Goal: Information Seeking & Learning: Check status

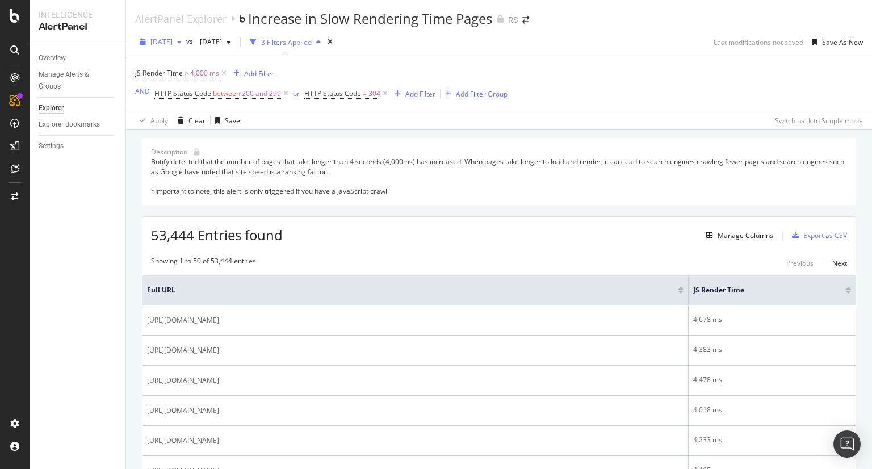
click at [173, 46] on span "[DATE]" at bounding box center [161, 42] width 22 height 10
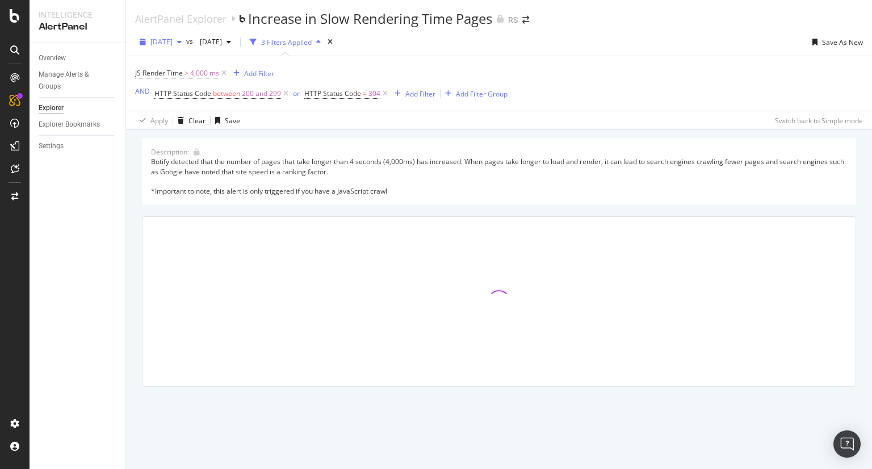
click at [173, 43] on span "[DATE]" at bounding box center [161, 42] width 22 height 10
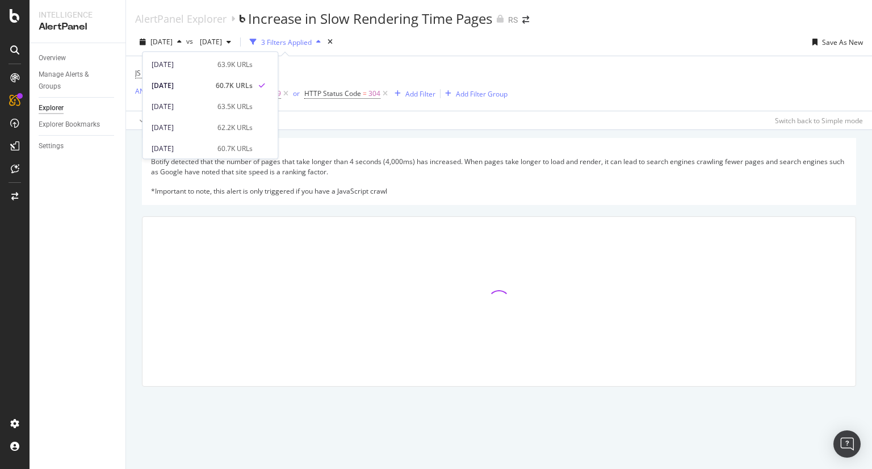
click at [184, 32] on div "[DATE] vs [DATE] 3 Filters Applied Save As New [PERSON_NAME] Time > 4,000 ms Ad…" at bounding box center [499, 79] width 746 height 102
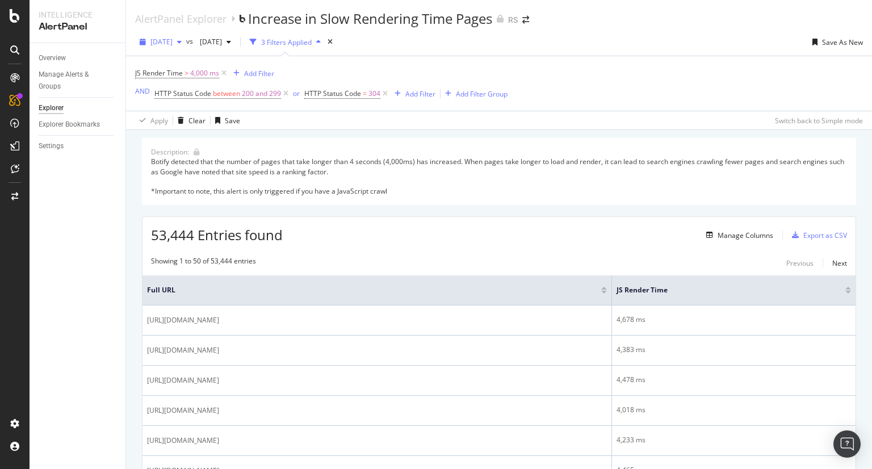
click at [173, 43] on span "[DATE]" at bounding box center [161, 42] width 22 height 10
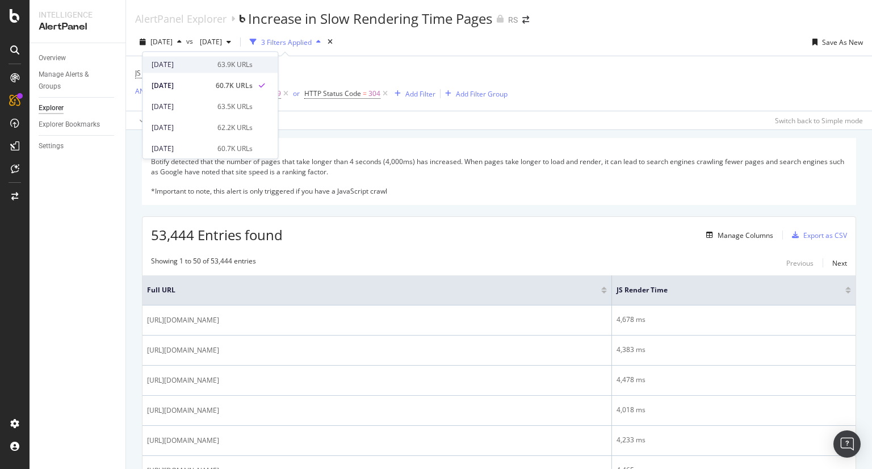
click at [179, 64] on div "[DATE]" at bounding box center [181, 65] width 59 height 10
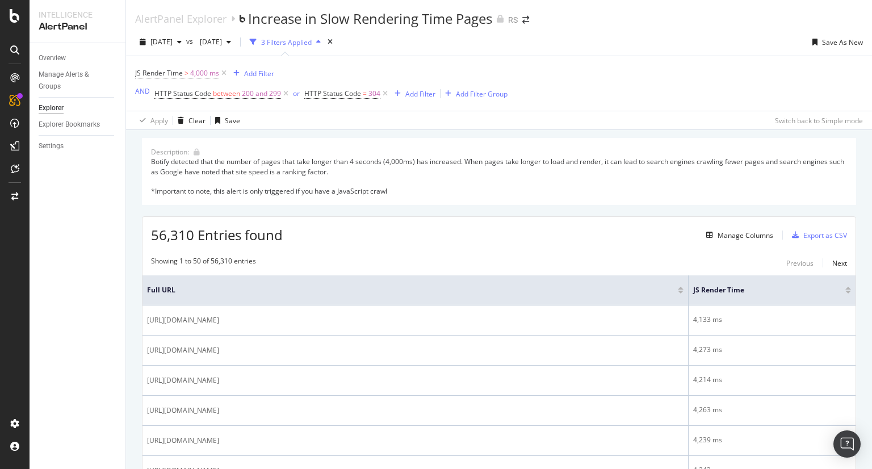
click at [760, 46] on div "[DATE] vs [DATE] 3 Filters Applied Save As New" at bounding box center [499, 44] width 746 height 23
click at [80, 241] on div "Overview Manage Alerts & Groups Explorer Explorer Bookmarks Settings" at bounding box center [78, 256] width 96 height 426
